Goal: Task Accomplishment & Management: Complete application form

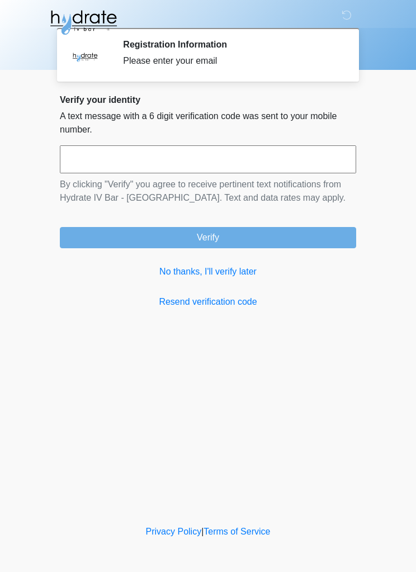
click at [239, 274] on link "No thanks, I'll verify later" at bounding box center [208, 271] width 296 height 13
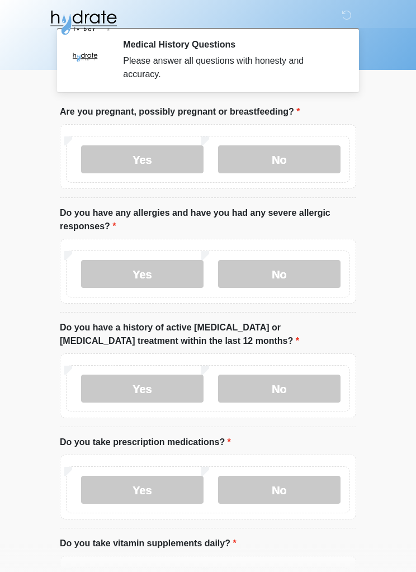
click at [297, 157] on label "No" at bounding box center [279, 159] width 122 height 28
click at [305, 264] on label "No" at bounding box center [279, 274] width 122 height 28
click at [319, 376] on label "No" at bounding box center [279, 388] width 122 height 28
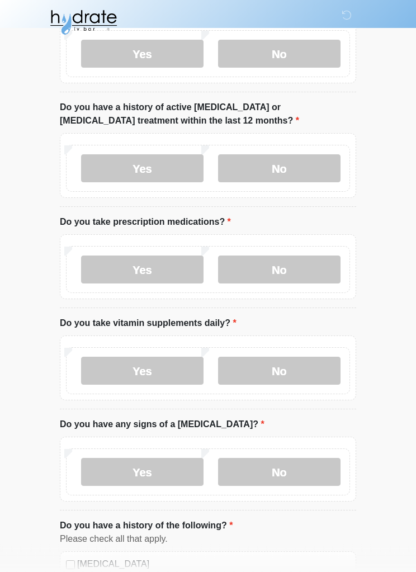
click at [306, 267] on label "No" at bounding box center [279, 270] width 122 height 28
click at [316, 366] on label "No" at bounding box center [279, 371] width 122 height 28
click at [295, 461] on label "No" at bounding box center [279, 472] width 122 height 28
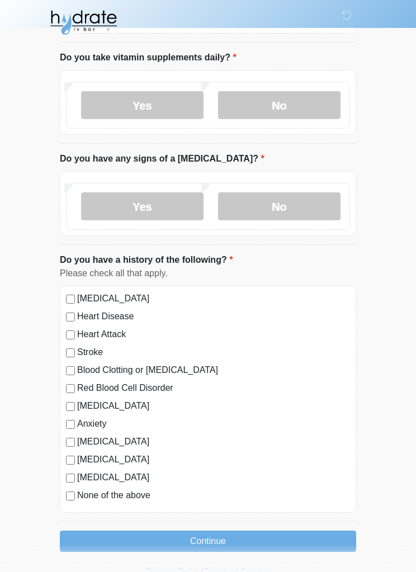
scroll to position [487, 0]
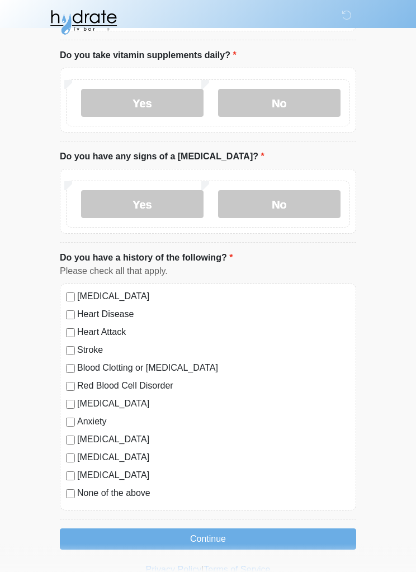
click at [231, 534] on button "Continue" at bounding box center [208, 539] width 296 height 21
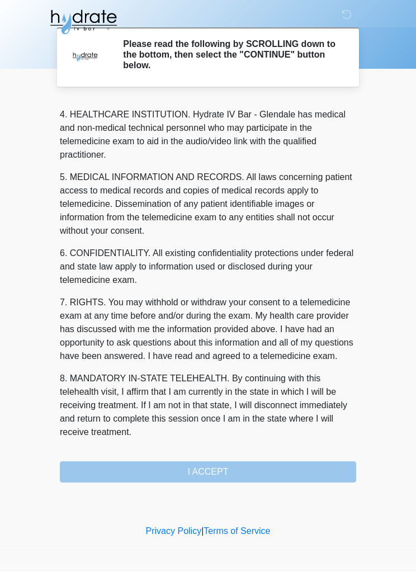
scroll to position [327, 0]
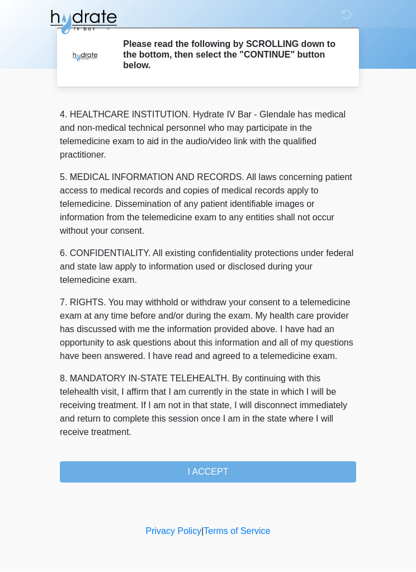
click at [235, 476] on button "I ACCEPT" at bounding box center [208, 472] width 296 height 21
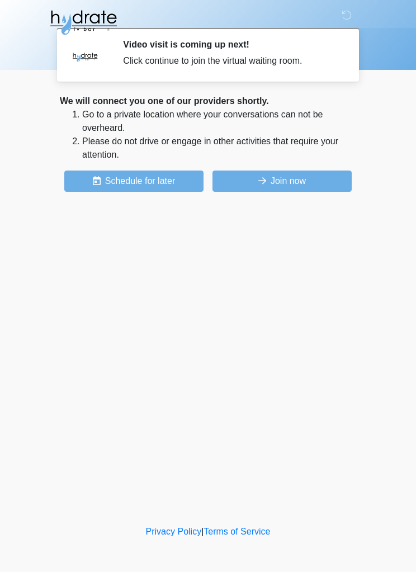
click at [295, 177] on button "Join now" at bounding box center [281, 180] width 139 height 21
